Goal: Task Accomplishment & Management: Manage account settings

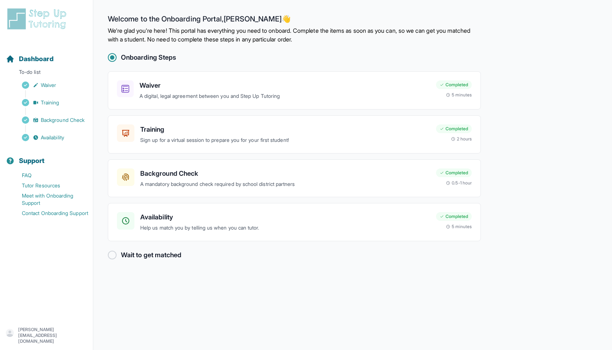
click at [46, 337] on p "karen@productrebels.com" at bounding box center [52, 335] width 69 height 17
click at [58, 318] on link "Sign Out" at bounding box center [46, 316] width 79 height 13
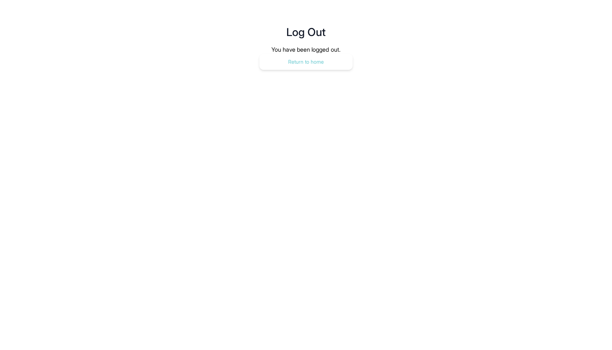
click at [315, 69] on button "Return to home" at bounding box center [305, 62] width 93 height 16
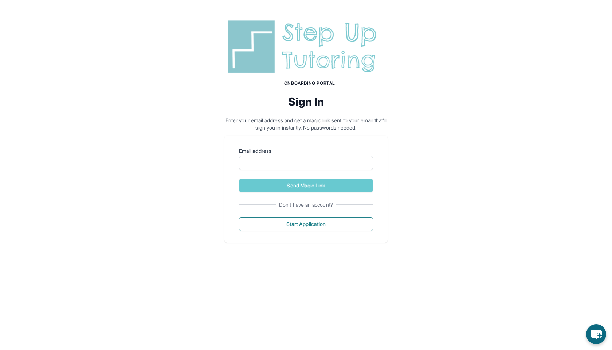
click at [268, 152] on label "Email address" at bounding box center [306, 151] width 134 height 7
click at [268, 156] on input "Email address" at bounding box center [306, 163] width 134 height 14
click at [268, 162] on input "Email address" at bounding box center [306, 163] width 134 height 14
type input "**********"
click at [296, 185] on button "Send Magic Link" at bounding box center [306, 186] width 134 height 14
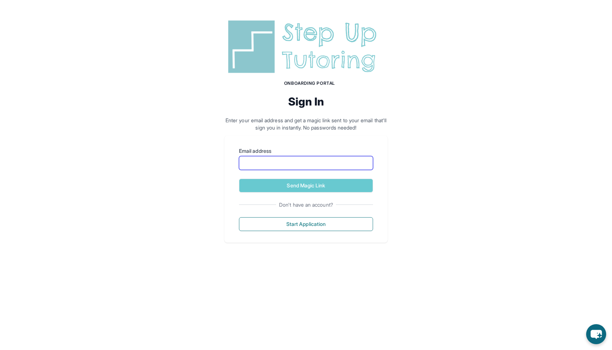
click at [250, 166] on input "Email address" at bounding box center [306, 163] width 134 height 14
type input "**********"
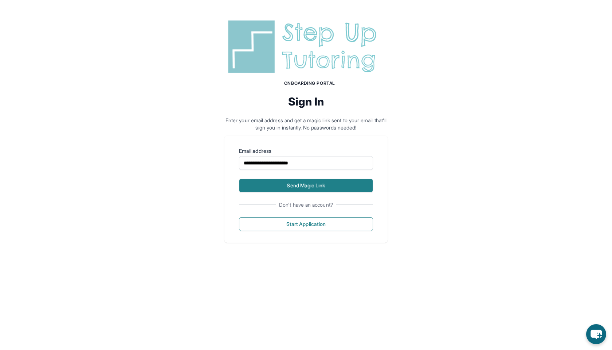
click at [274, 183] on button "Send Magic Link" at bounding box center [306, 186] width 134 height 14
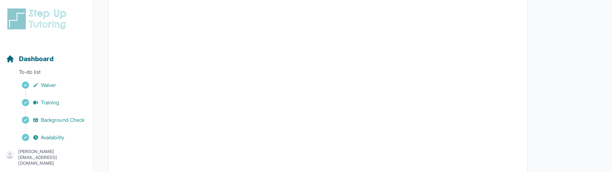
scroll to position [86, 0]
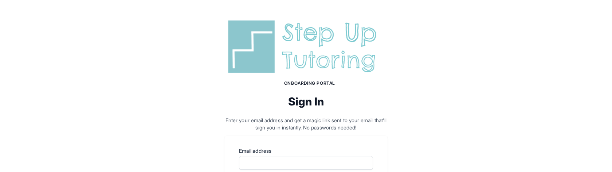
scroll to position [88, 0]
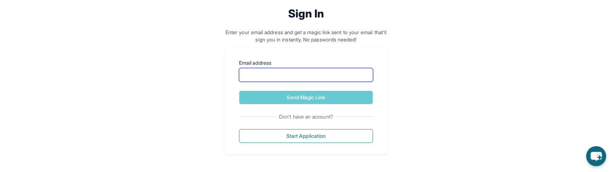
click at [294, 77] on input "Email address" at bounding box center [306, 75] width 134 height 14
type input "**********"
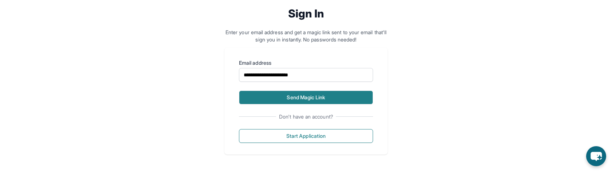
click at [286, 102] on button "Send Magic Link" at bounding box center [306, 98] width 134 height 14
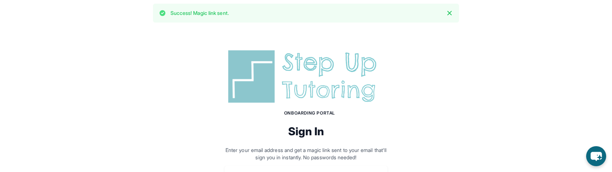
scroll to position [0, 0]
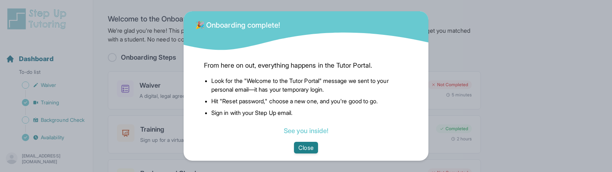
click at [307, 149] on button "Close" at bounding box center [306, 148] width 24 height 12
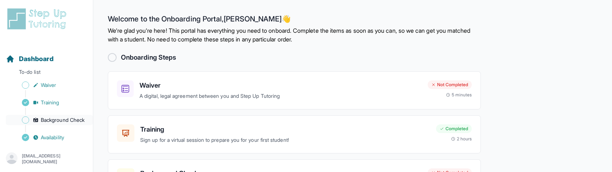
scroll to position [6, 0]
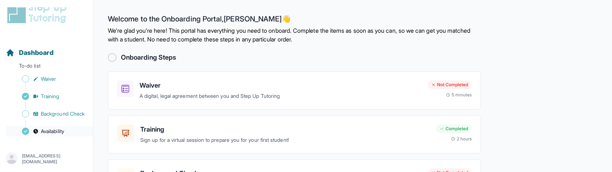
click at [49, 130] on span "Availability" at bounding box center [52, 131] width 23 height 7
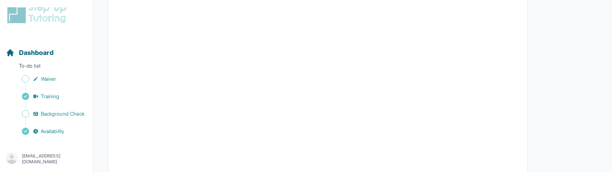
scroll to position [216, 0]
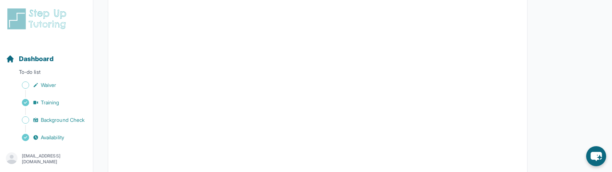
scroll to position [176, 0]
